Goal: Information Seeking & Learning: Learn about a topic

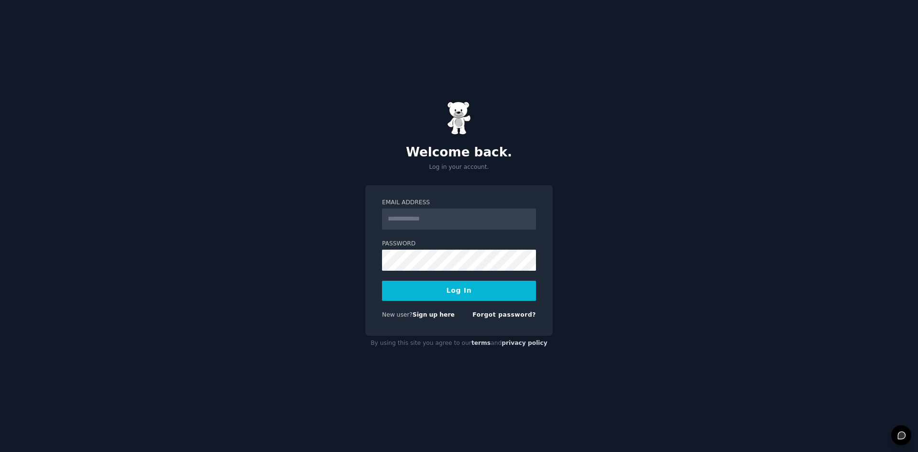
drag, startPoint x: 0, startPoint y: 0, endPoint x: 456, endPoint y: 221, distance: 506.5
click at [456, 221] on input "Email Address" at bounding box center [459, 218] width 154 height 21
type input "**********"
click at [459, 291] on button "Log In" at bounding box center [459, 291] width 154 height 20
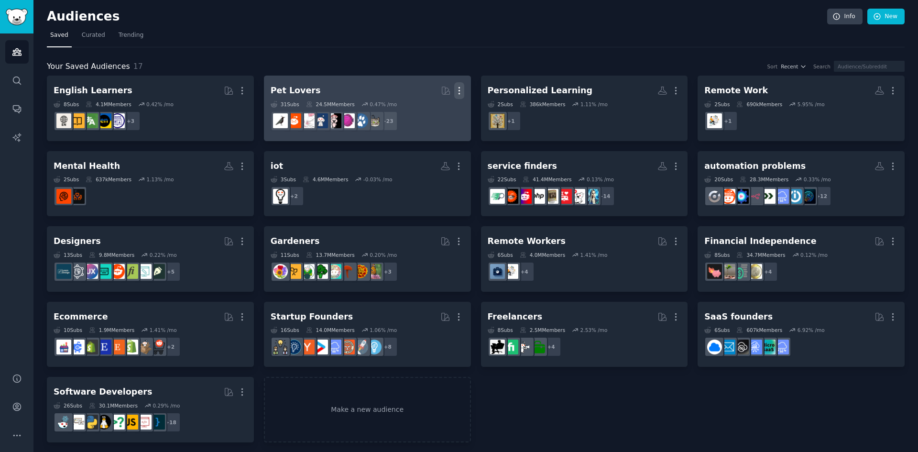
click at [458, 89] on icon "button" at bounding box center [459, 91] width 10 height 10
click at [427, 90] on p "View" at bounding box center [430, 94] width 16 height 10
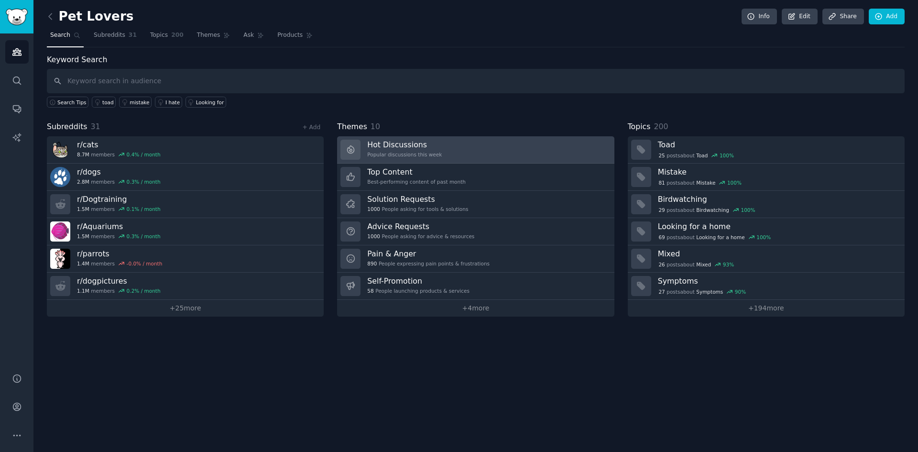
click at [465, 148] on link "Hot Discussions Popular discussions this week" at bounding box center [475, 149] width 277 height 27
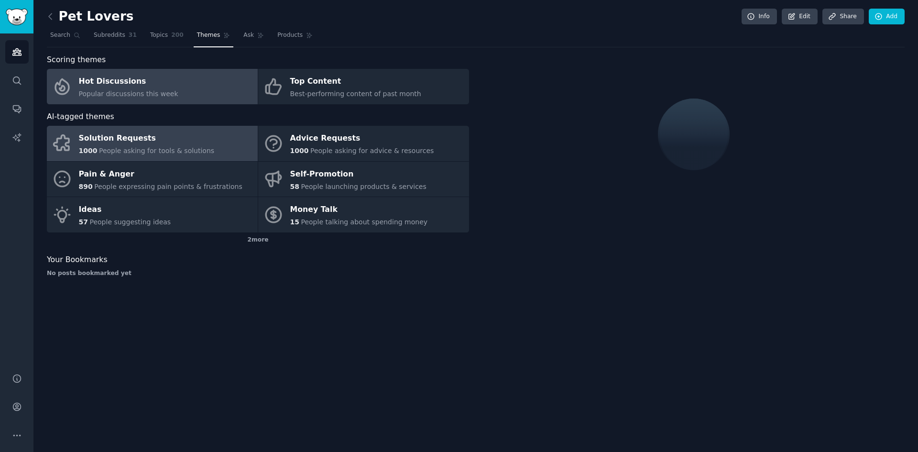
click at [145, 151] on span "People asking for tools & solutions" at bounding box center [156, 151] width 115 height 8
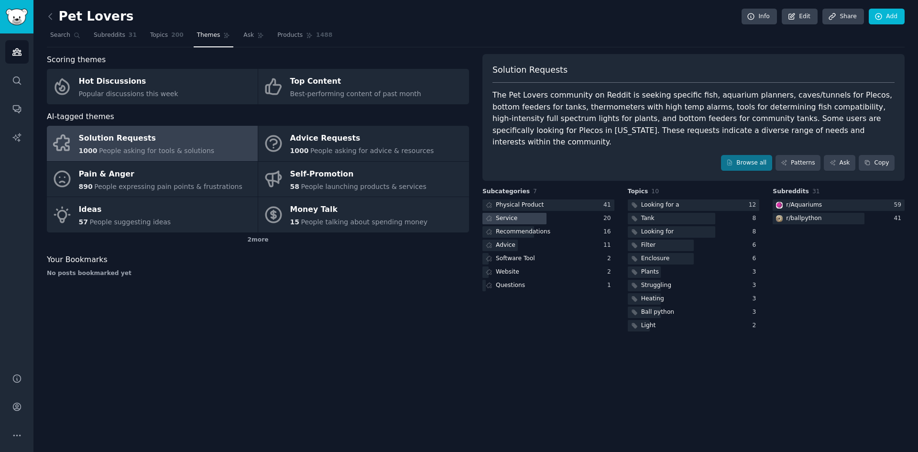
click at [510, 214] on div "Service" at bounding box center [507, 218] width 22 height 9
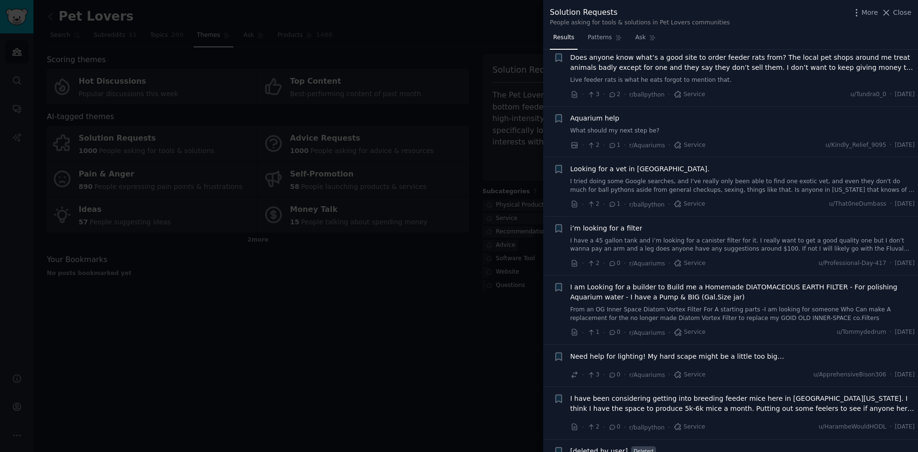
scroll to position [706, 0]
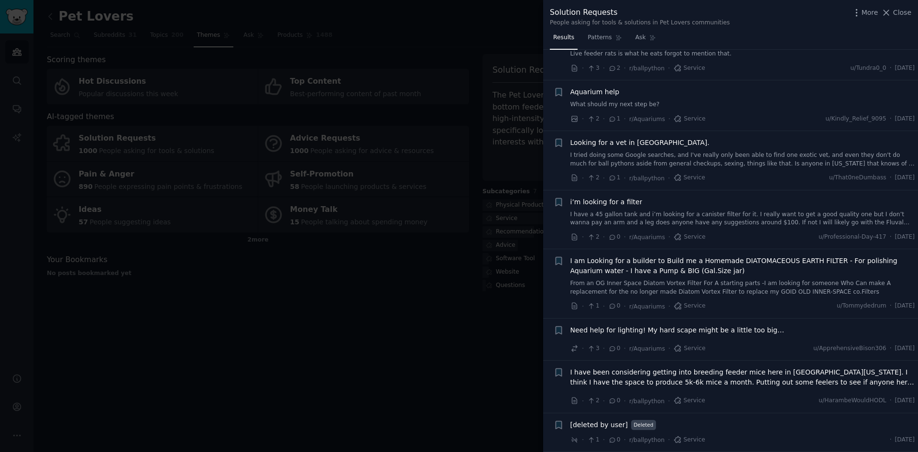
click at [397, 275] on div at bounding box center [459, 226] width 918 height 452
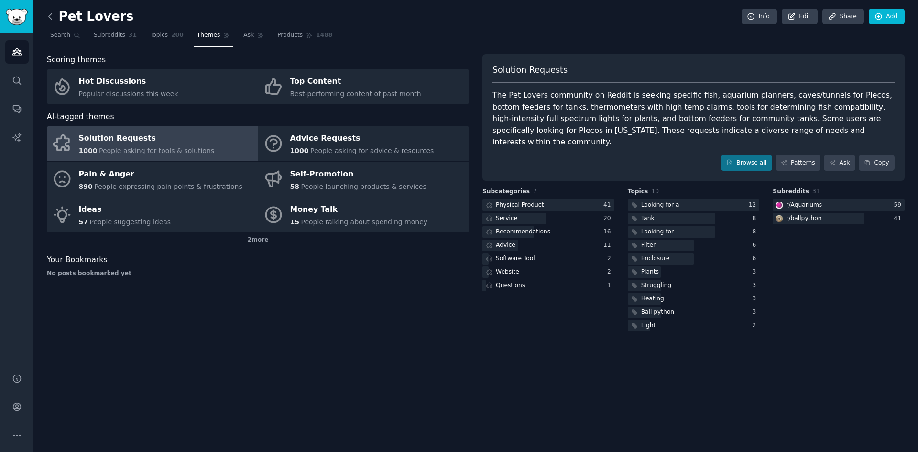
click at [47, 17] on icon at bounding box center [50, 16] width 10 height 10
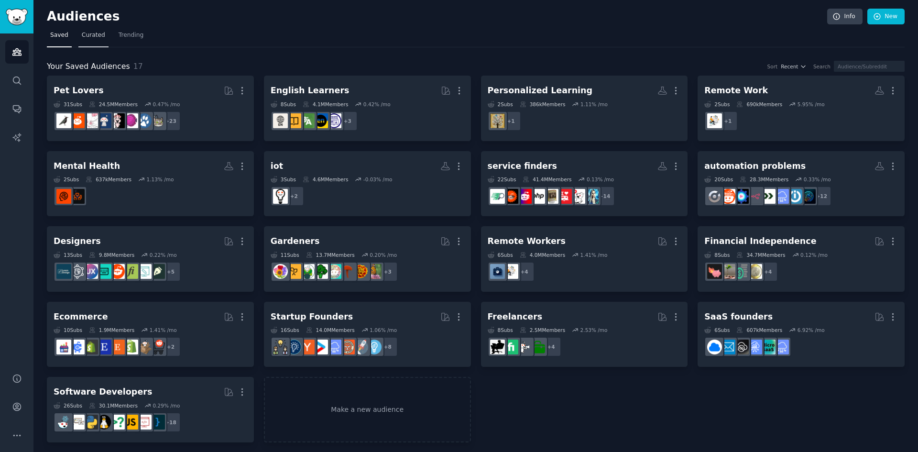
click at [89, 35] on span "Curated" at bounding box center [93, 35] width 23 height 9
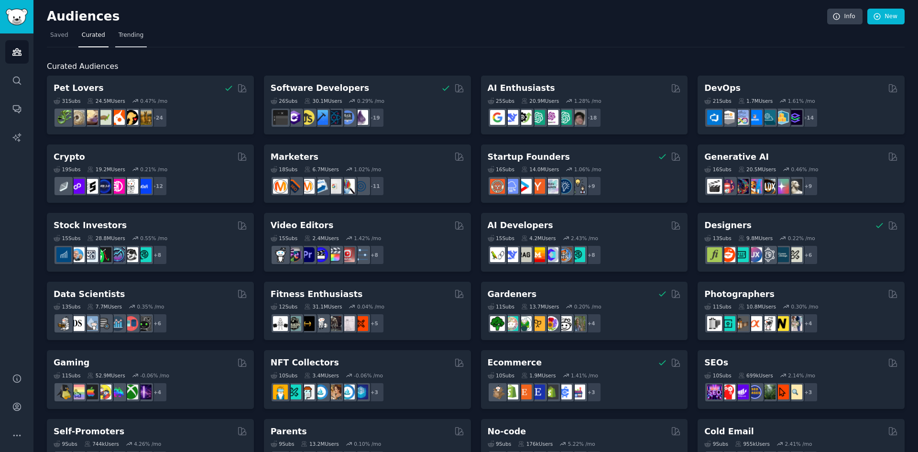
click at [128, 35] on span "Trending" at bounding box center [131, 35] width 25 height 9
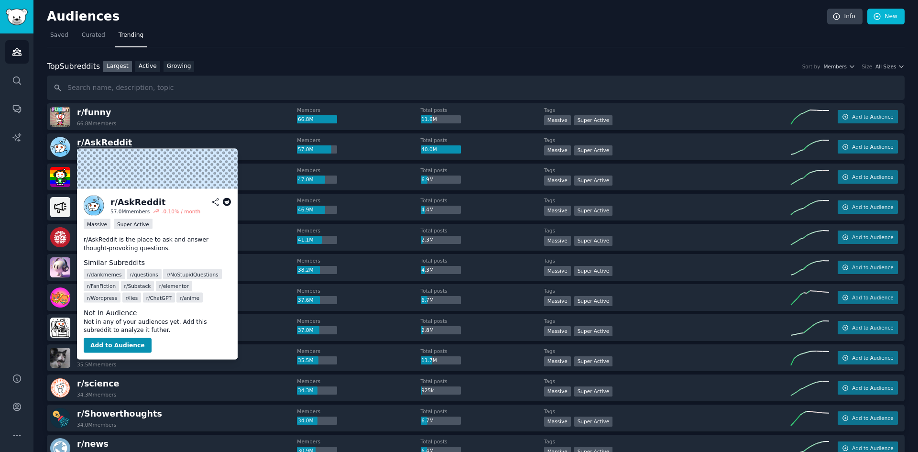
click at [105, 144] on span "r/ AskReddit" at bounding box center [104, 143] width 55 height 10
click at [104, 142] on span "r/ AskReddit" at bounding box center [104, 143] width 55 height 10
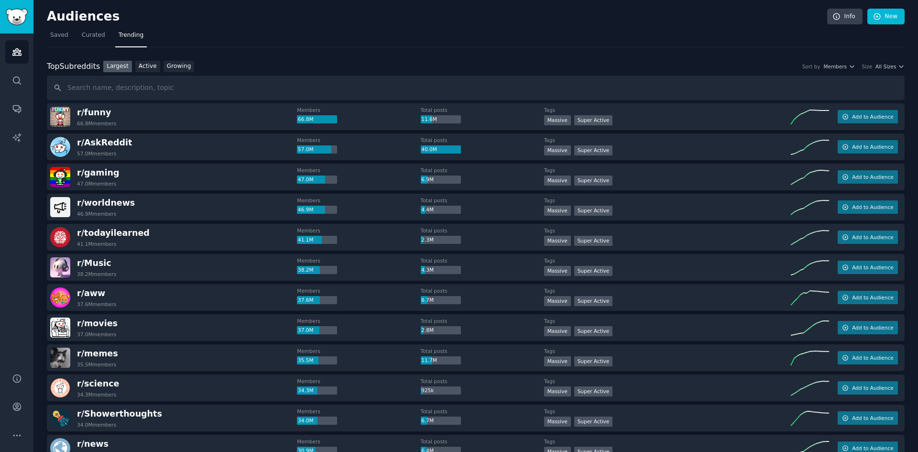
click at [228, 144] on div "r/ AskReddit 57.0M members" at bounding box center [173, 147] width 247 height 20
click at [858, 146] on span "Add to Audience" at bounding box center [872, 146] width 41 height 7
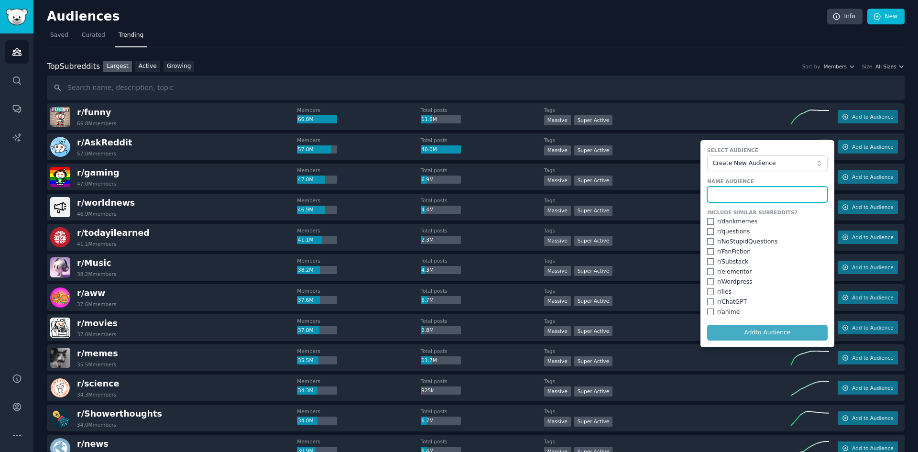
click at [762, 195] on input "text" at bounding box center [767, 194] width 120 height 16
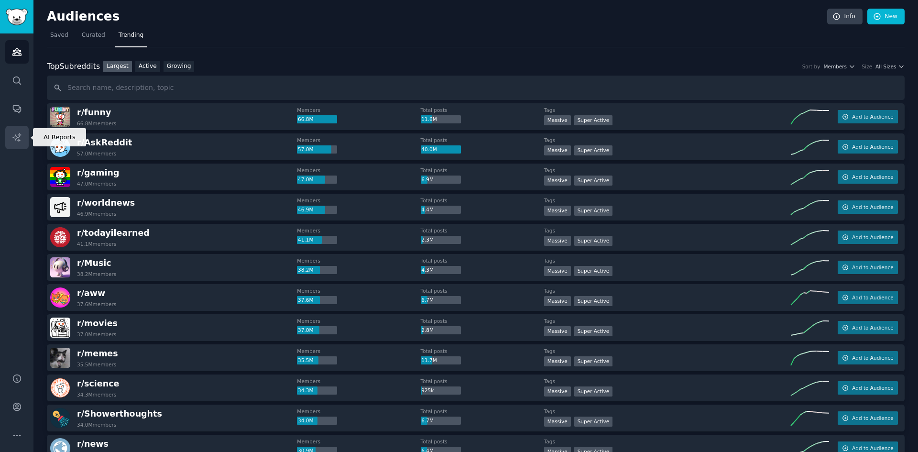
click at [17, 137] on icon "Sidebar" at bounding box center [17, 137] width 10 height 10
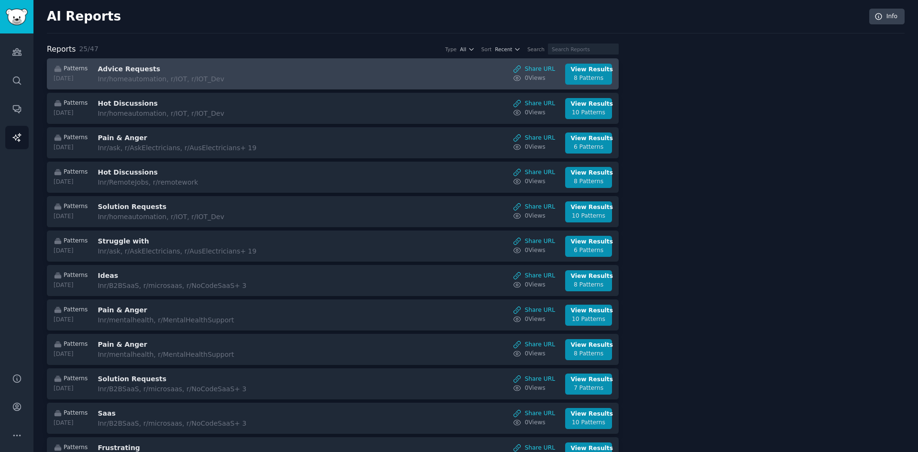
click at [118, 67] on h3 "Advice Requests" at bounding box center [177, 69] width 161 height 10
